Goal: Check status: Check status

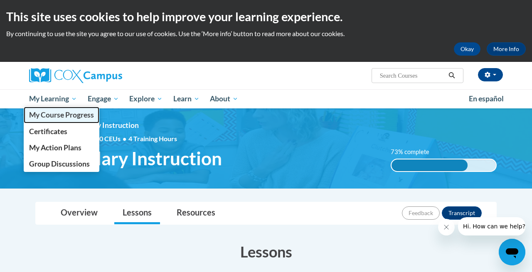
click at [56, 116] on span "My Course Progress" at bounding box center [61, 114] width 65 height 9
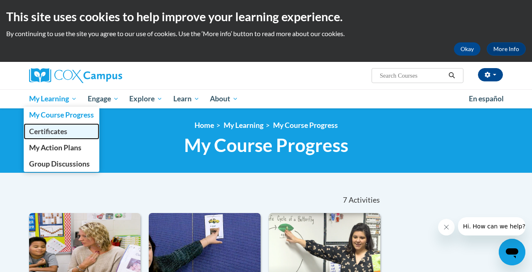
click at [56, 134] on span "Certificates" at bounding box center [48, 131] width 38 height 9
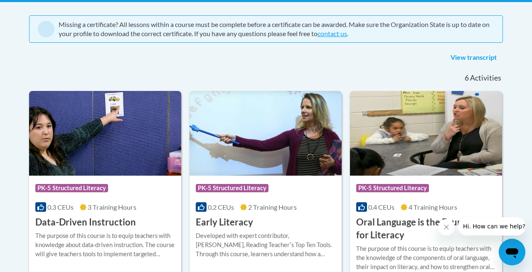
scroll to position [170, 0]
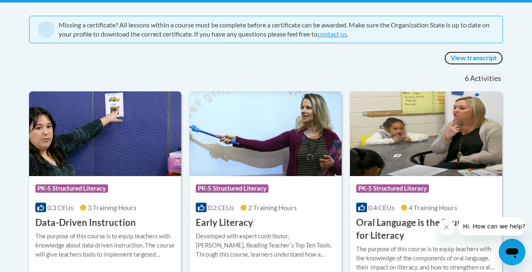
click at [462, 58] on link "View transcript" at bounding box center [473, 57] width 59 height 13
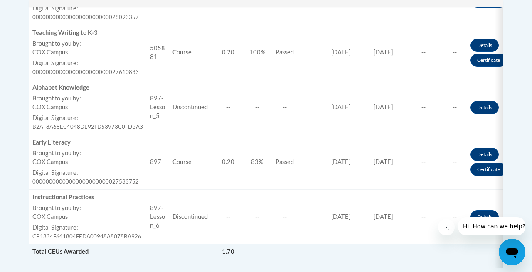
scroll to position [598, 0]
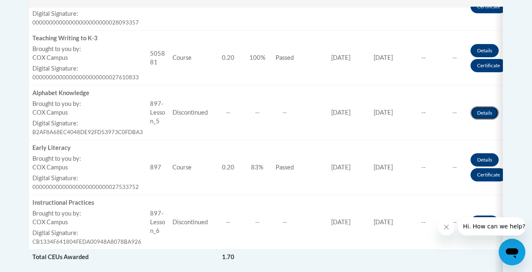
click at [483, 110] on link "Details" at bounding box center [484, 112] width 28 height 13
